Goal: Information Seeking & Learning: Learn about a topic

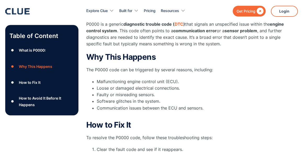
scroll to position [104, 0]
click at [46, 65] on div "Why This Happens" at bounding box center [35, 66] width 33 height 7
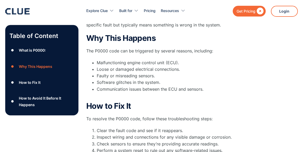
click at [37, 81] on div "How to Fix It" at bounding box center [30, 82] width 22 height 7
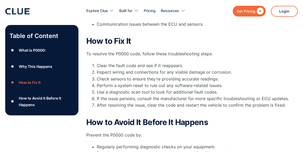
scroll to position [191, 0]
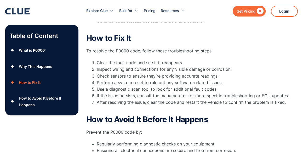
click at [37, 97] on div "How to Avoid It Before It Happens" at bounding box center [46, 101] width 55 height 13
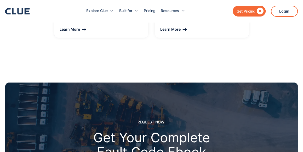
scroll to position [816, 0]
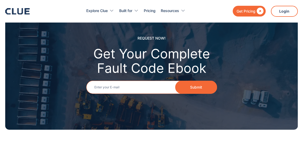
click at [107, 87] on input "Email" at bounding box center [151, 87] width 131 height 13
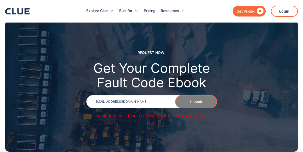
scroll to position [788, 0]
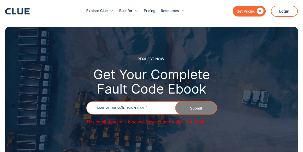
click at [144, 108] on input "Michaeldwyer649@gmail.com" at bounding box center [151, 107] width 131 height 13
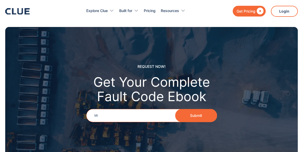
type input "M"
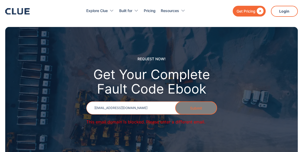
type input "dwyermichael779@gmail.com"
click at [151, 10] on link "Pricing" at bounding box center [150, 11] width 12 height 16
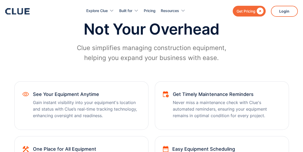
scroll to position [355, 0]
